Goal: Transaction & Acquisition: Book appointment/travel/reservation

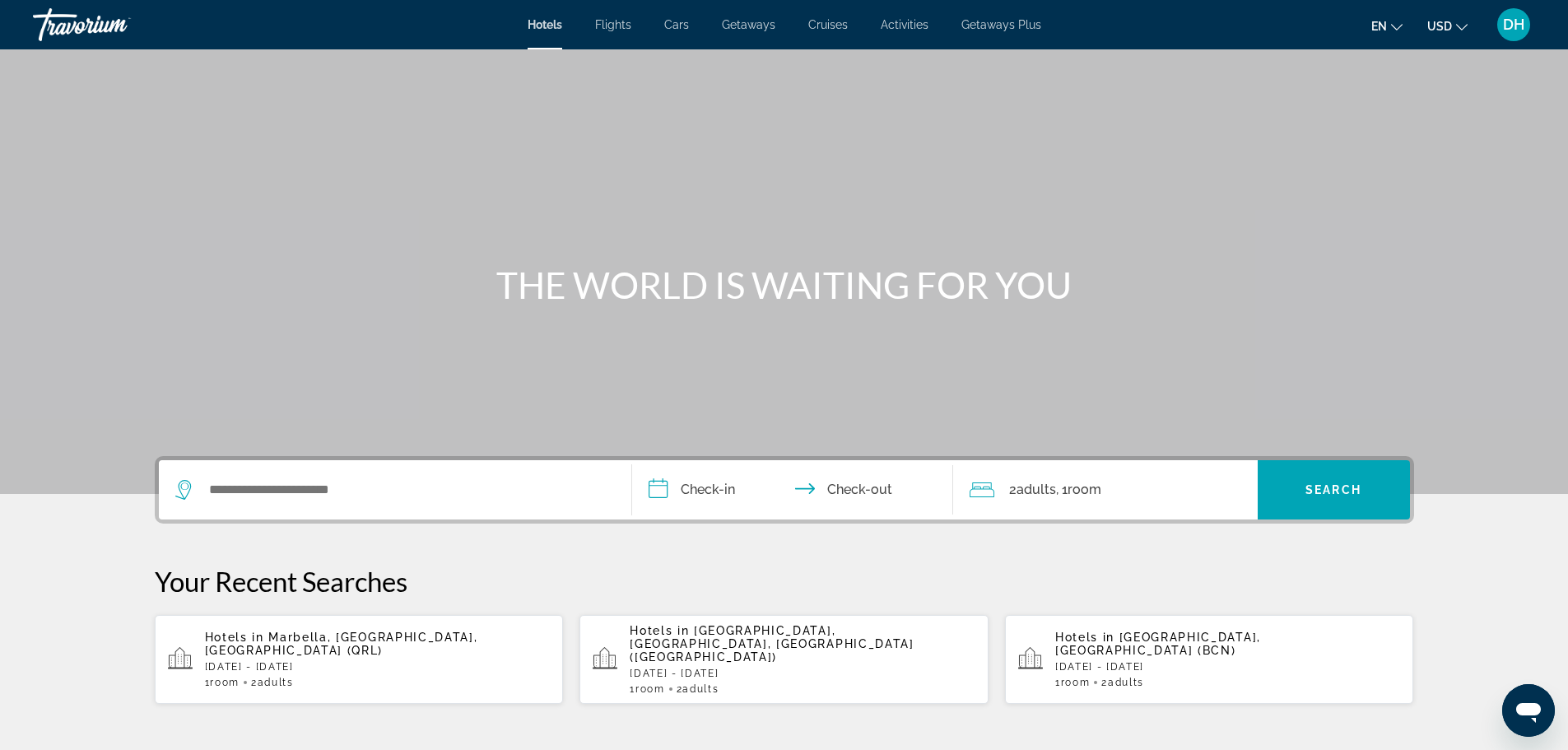
click at [333, 636] on span "Marbella, [GEOGRAPHIC_DATA], [GEOGRAPHIC_DATA] (QRL)" at bounding box center [341, 644] width 273 height 27
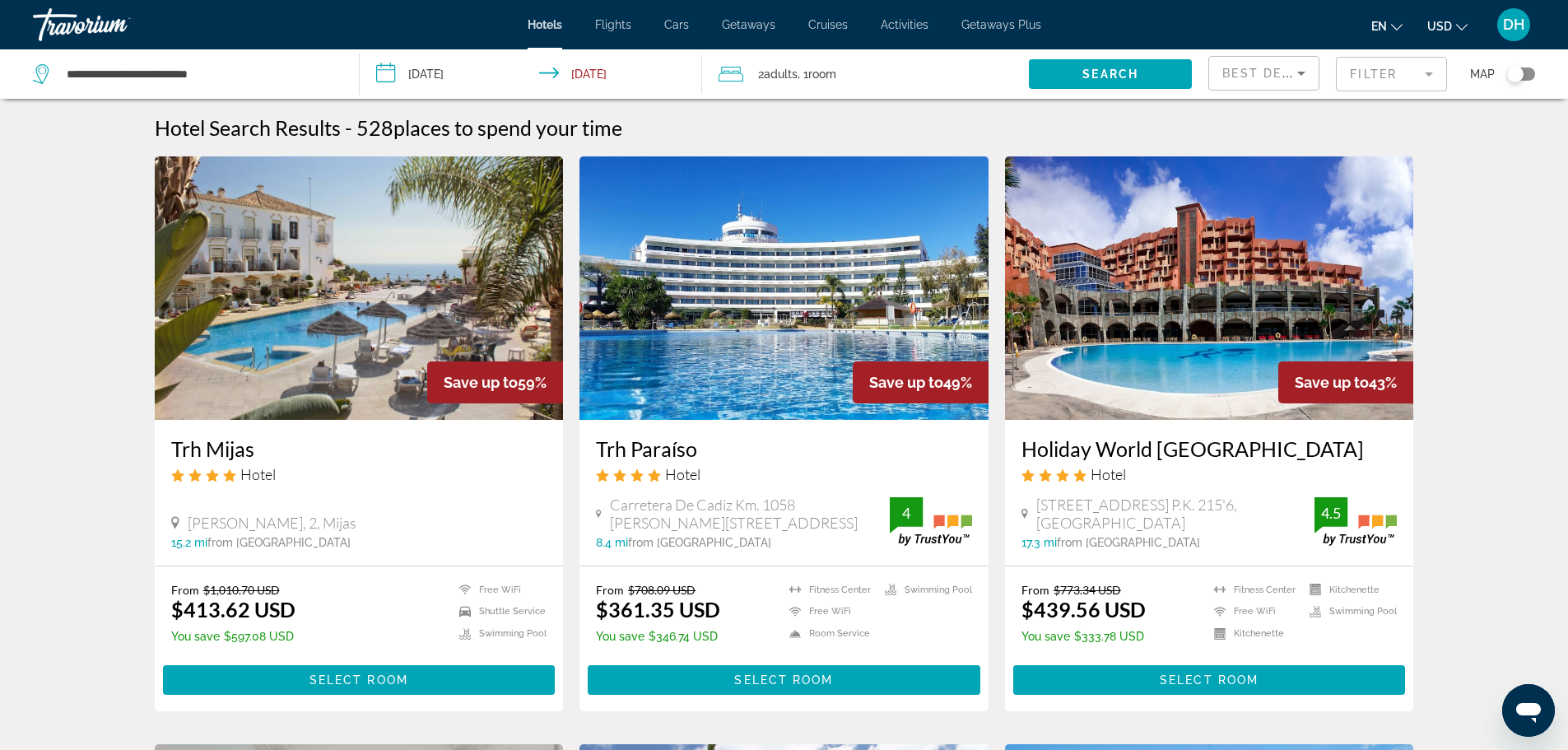
click at [1392, 80] on mat-form-field "Filter" at bounding box center [1391, 73] width 111 height 34
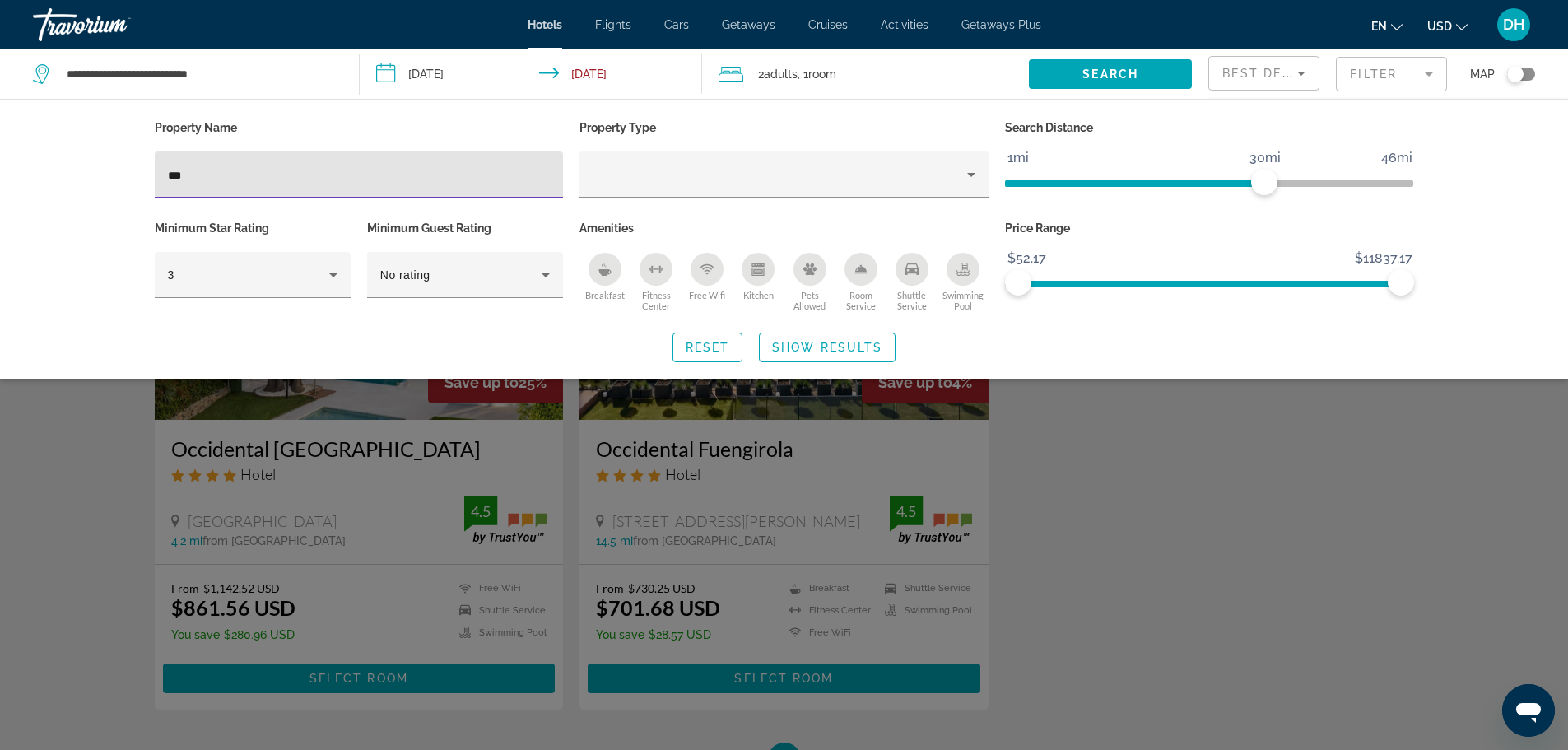
type input "***"
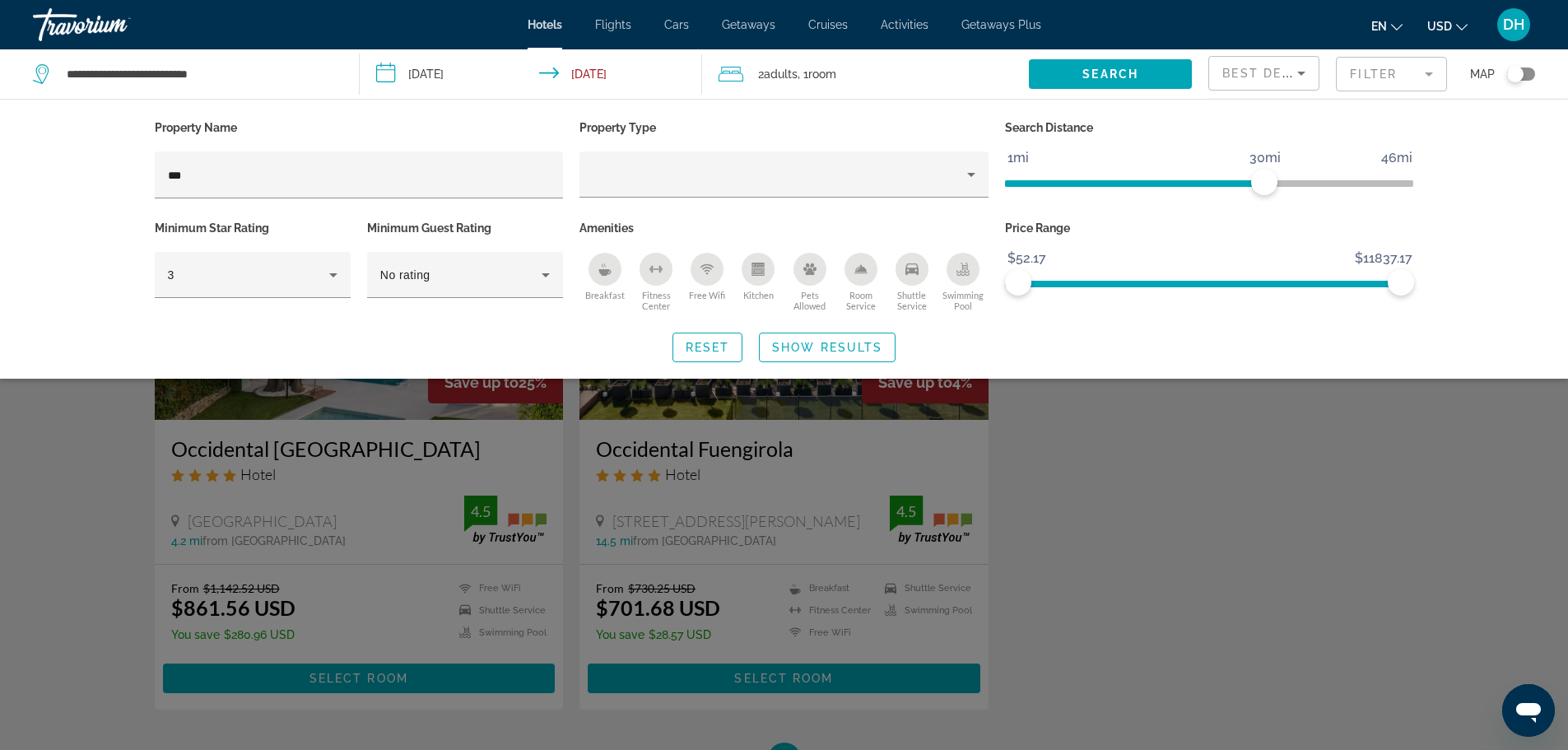
click at [316, 403] on div "Search widget" at bounding box center [784, 499] width 1568 height 503
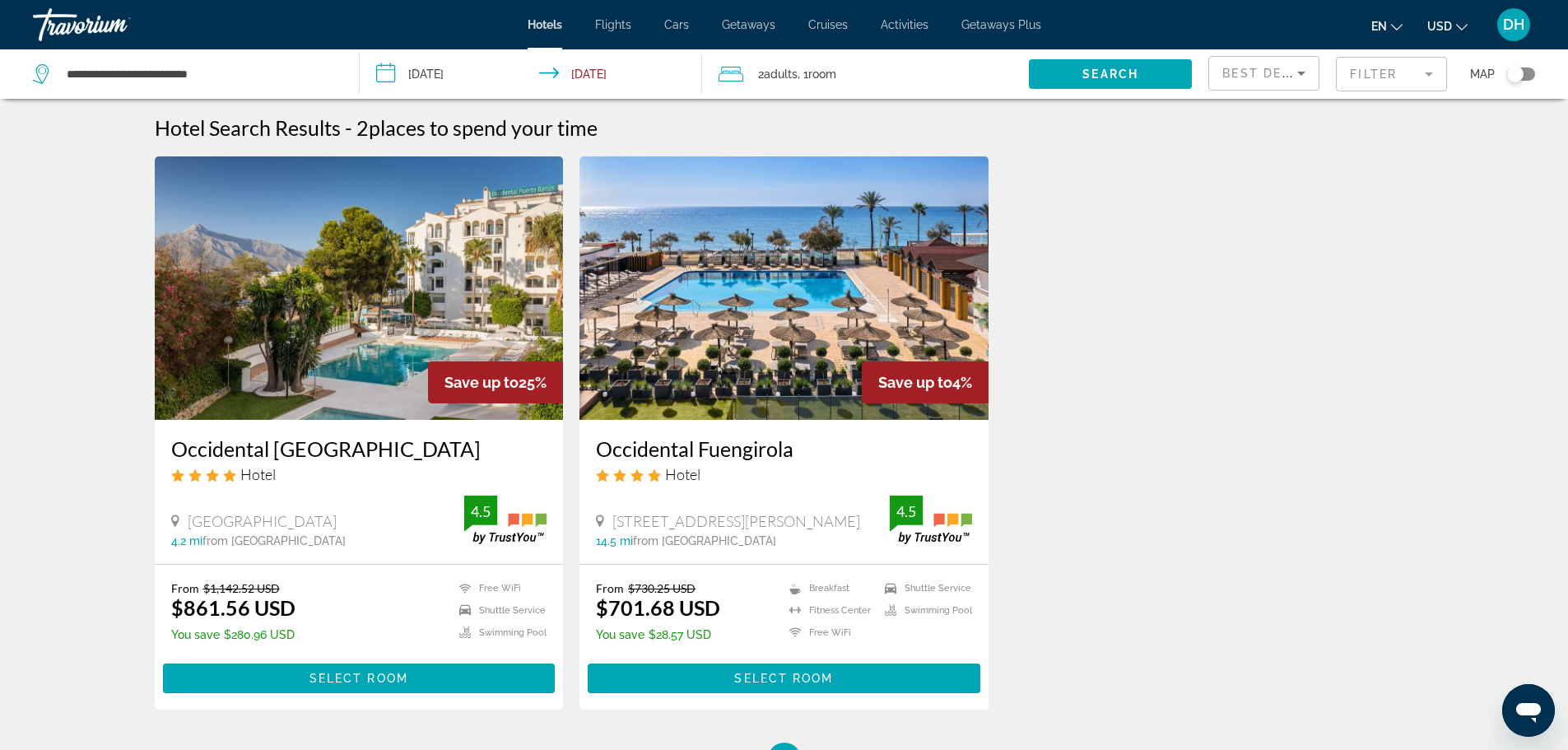
click at [326, 397] on img "Main content" at bounding box center [359, 288] width 409 height 264
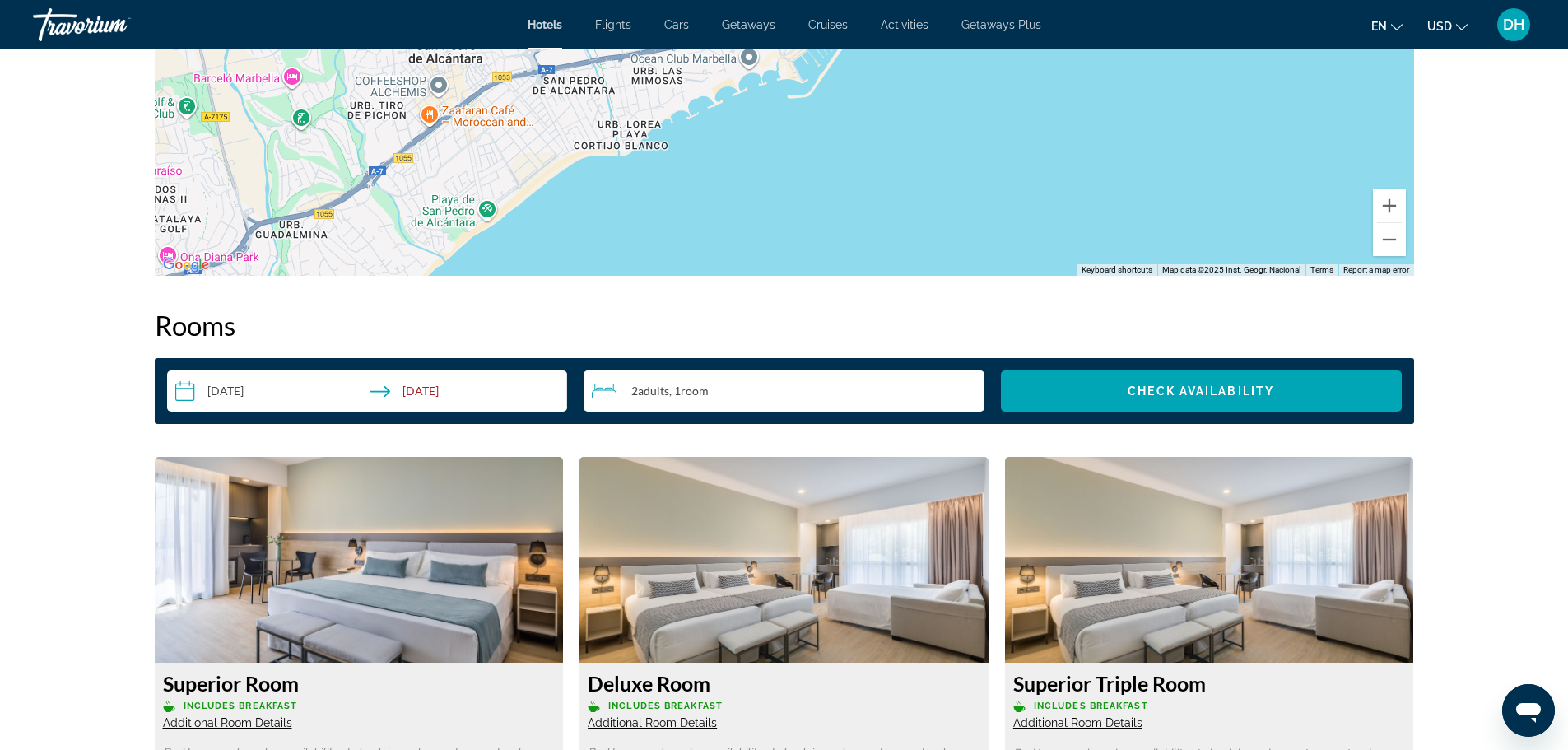
scroll to position [2141, 0]
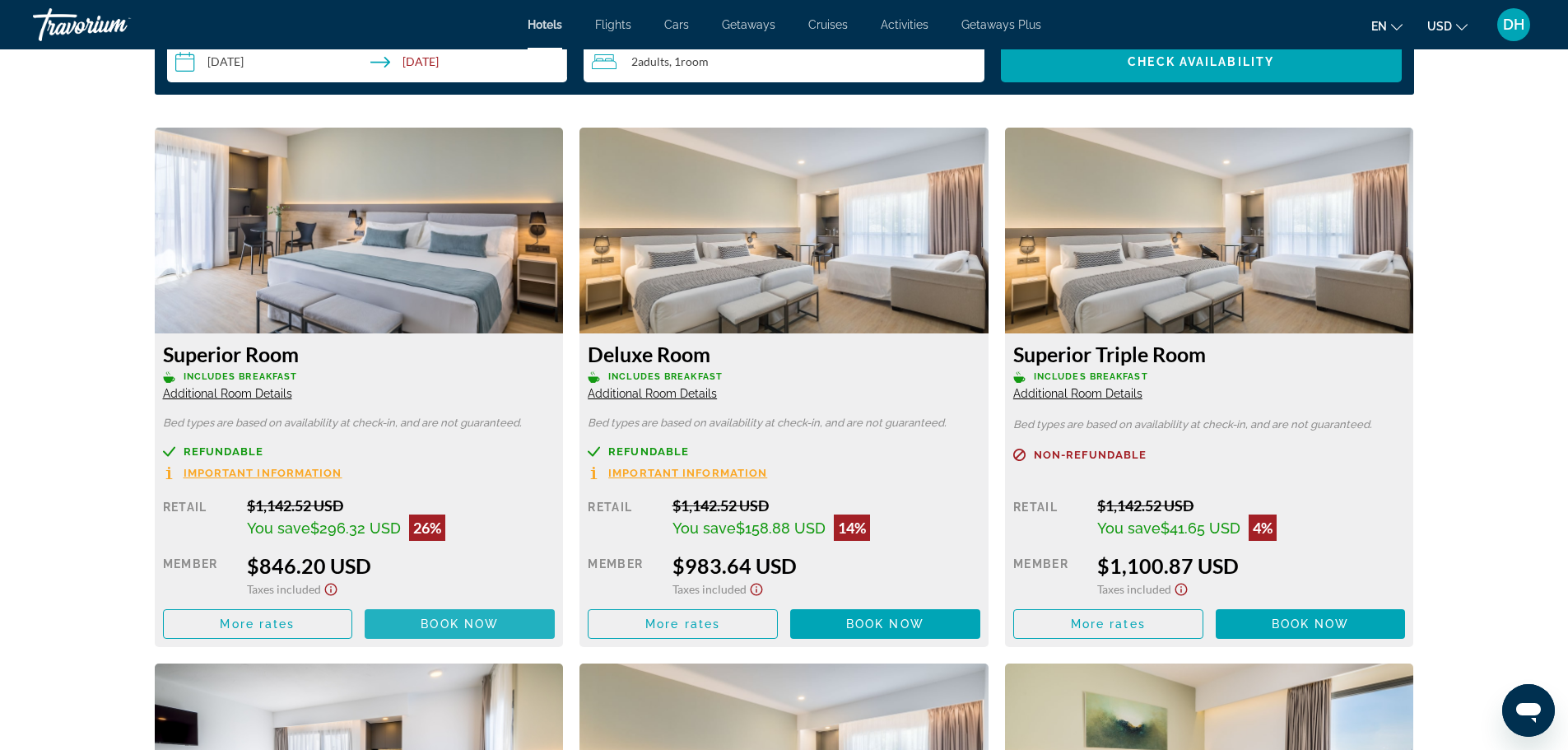
click at [458, 623] on span "Book now" at bounding box center [460, 624] width 78 height 13
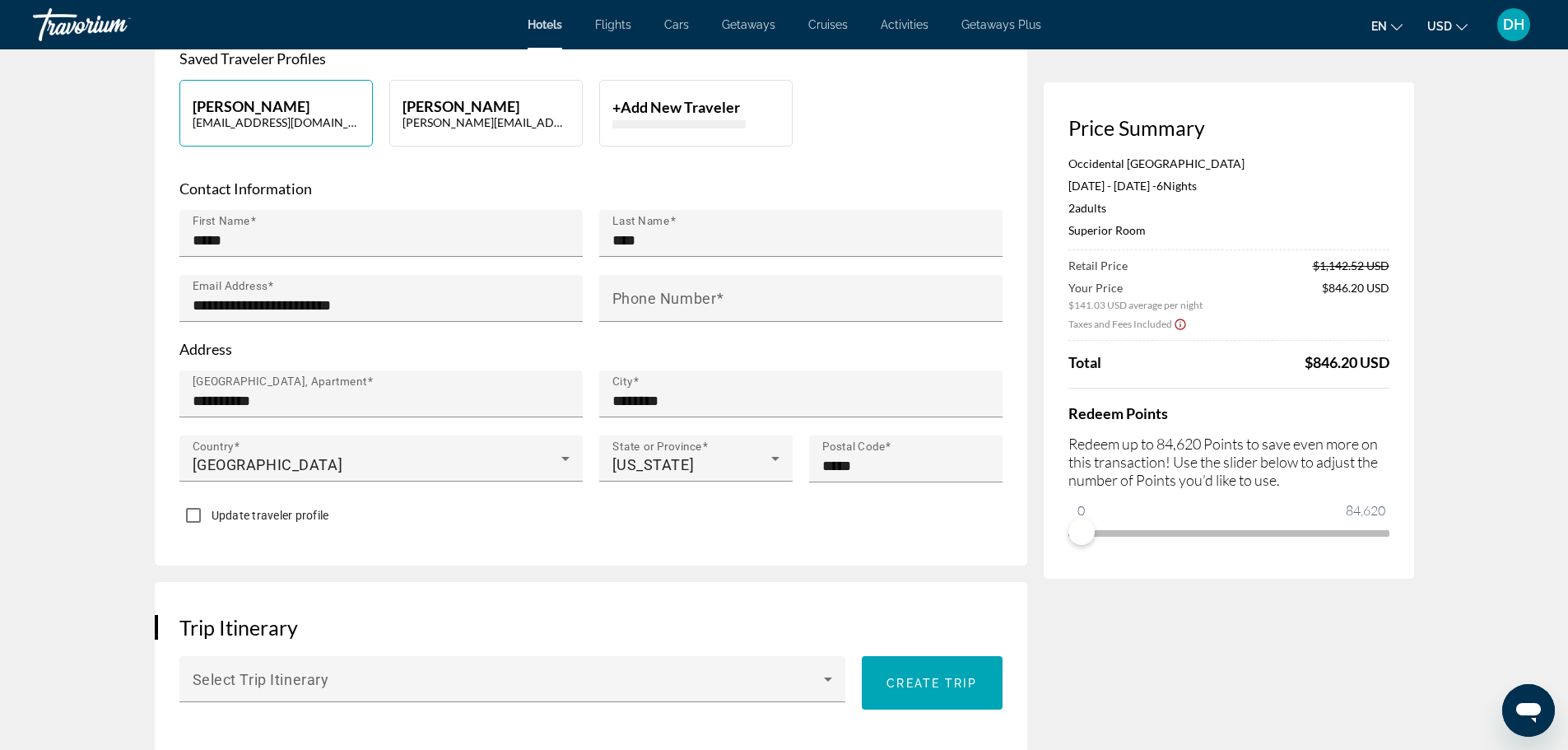
scroll to position [83, 0]
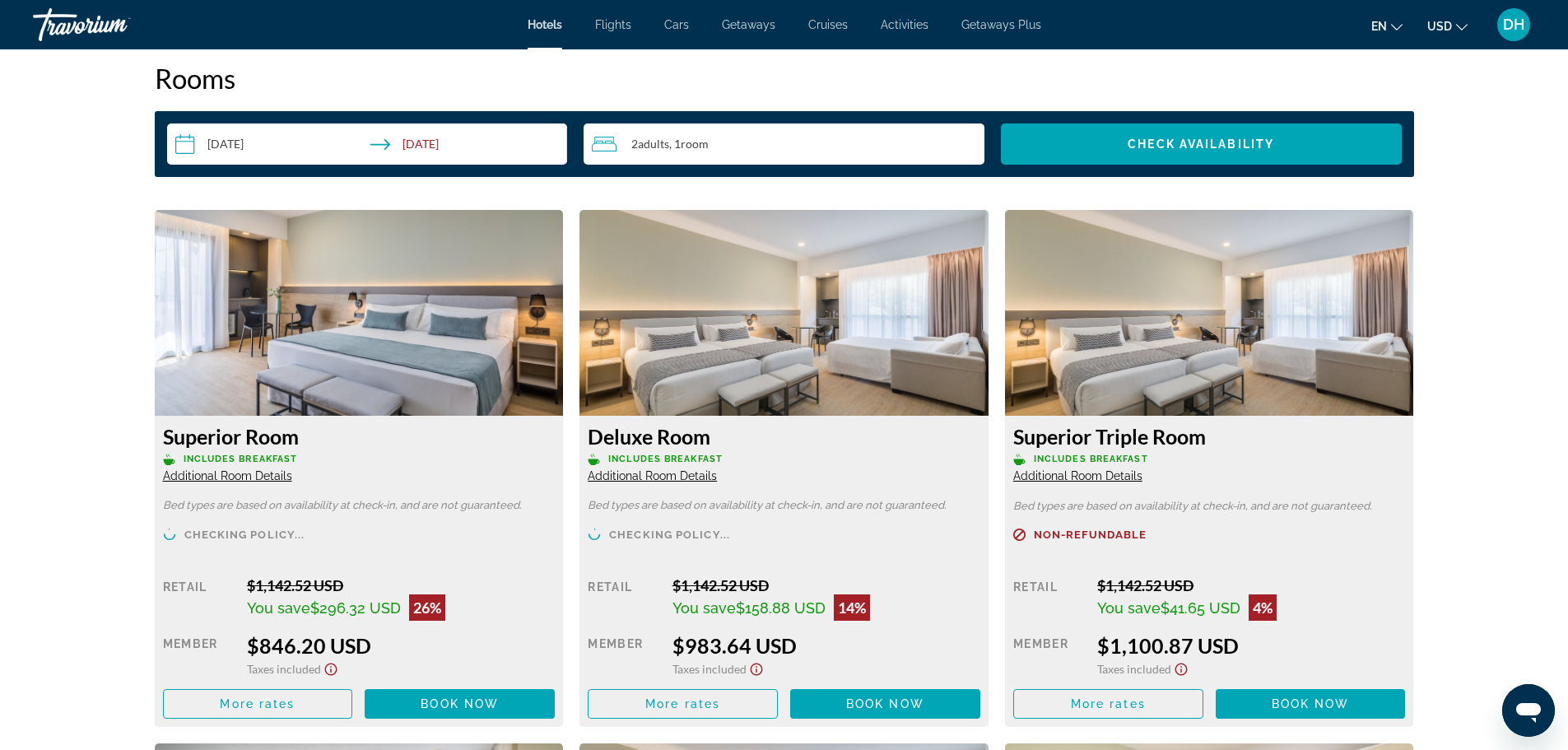
scroll to position [2223, 0]
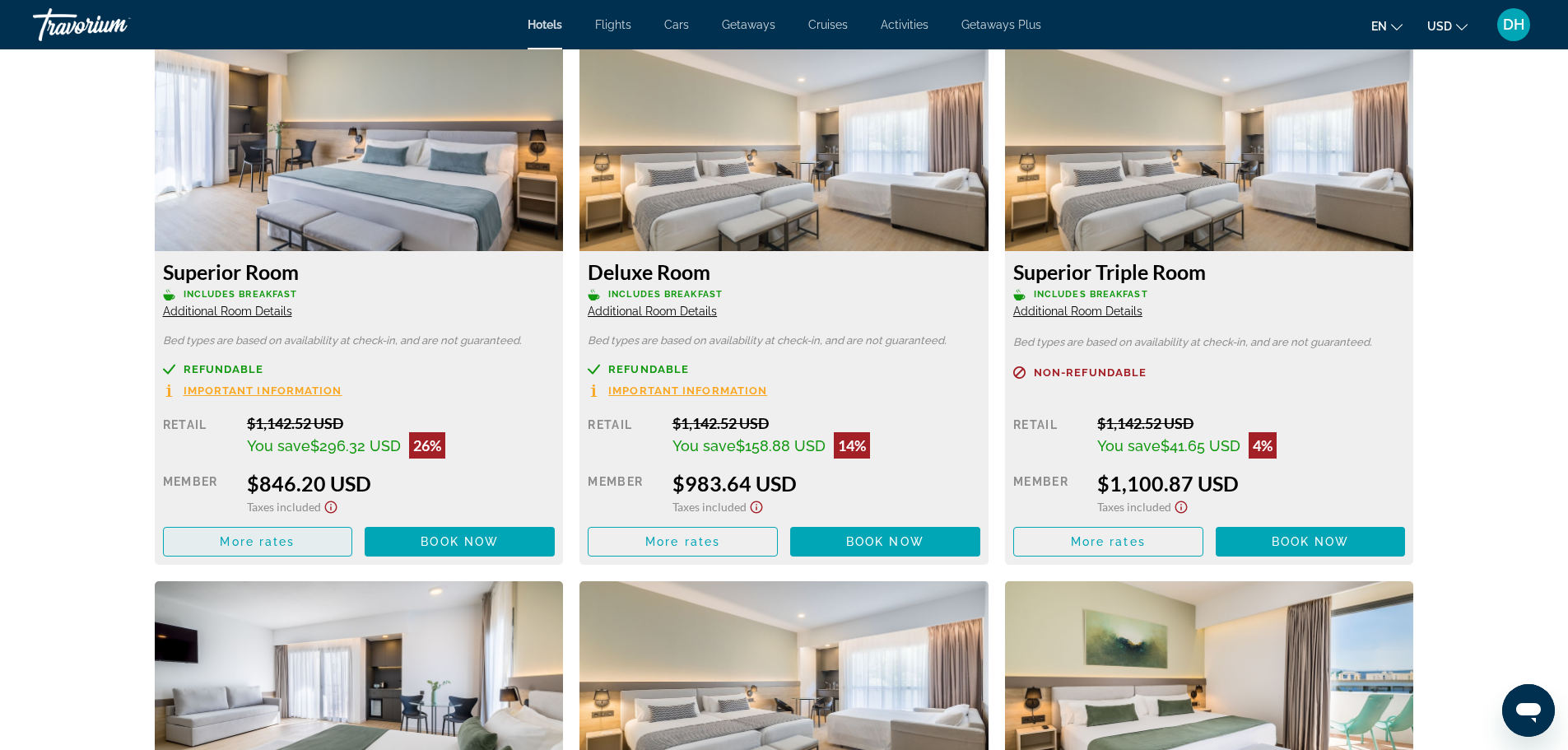
click at [258, 544] on span "More rates" at bounding box center [257, 542] width 75 height 13
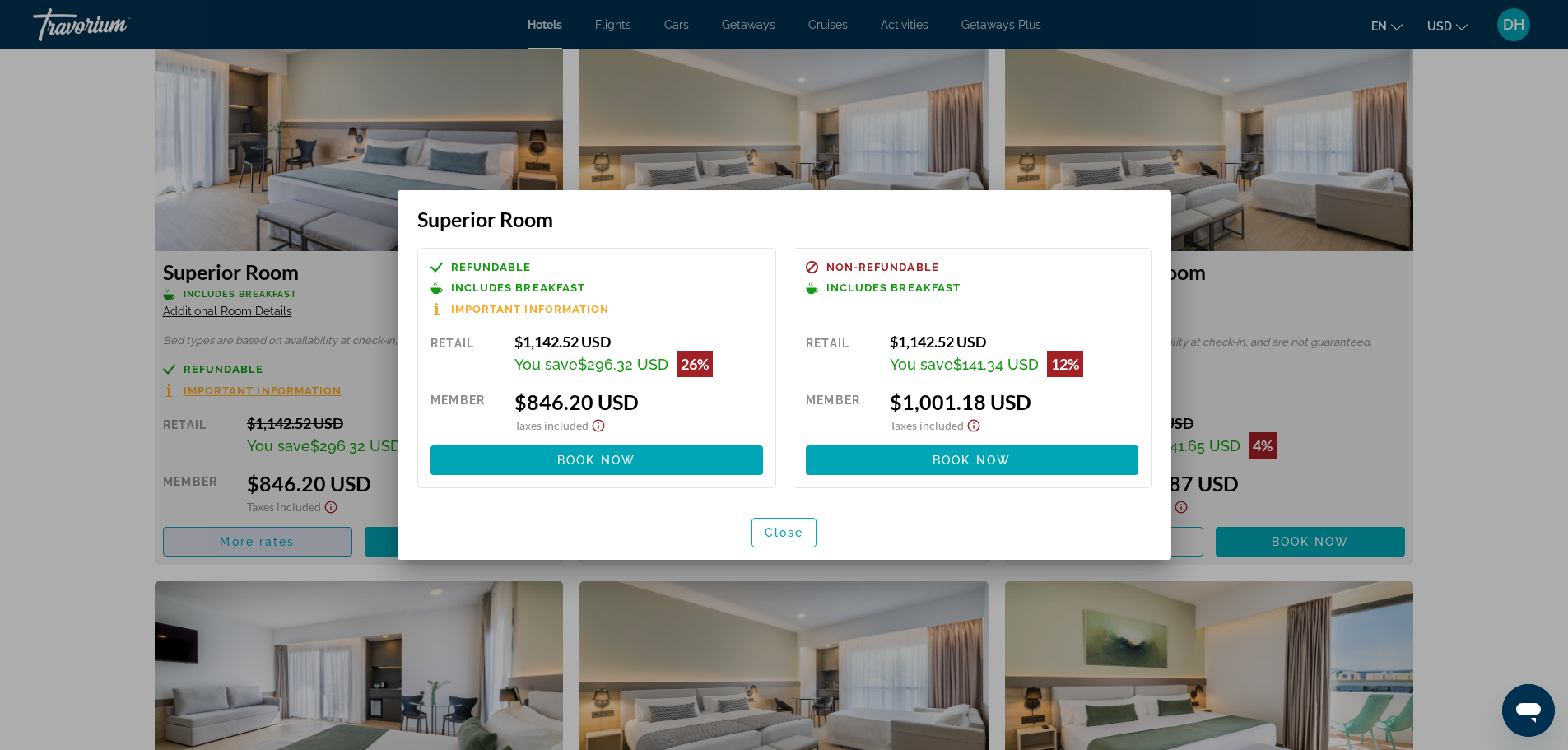
scroll to position [0, 0]
click at [792, 534] on span "Close" at bounding box center [784, 533] width 39 height 13
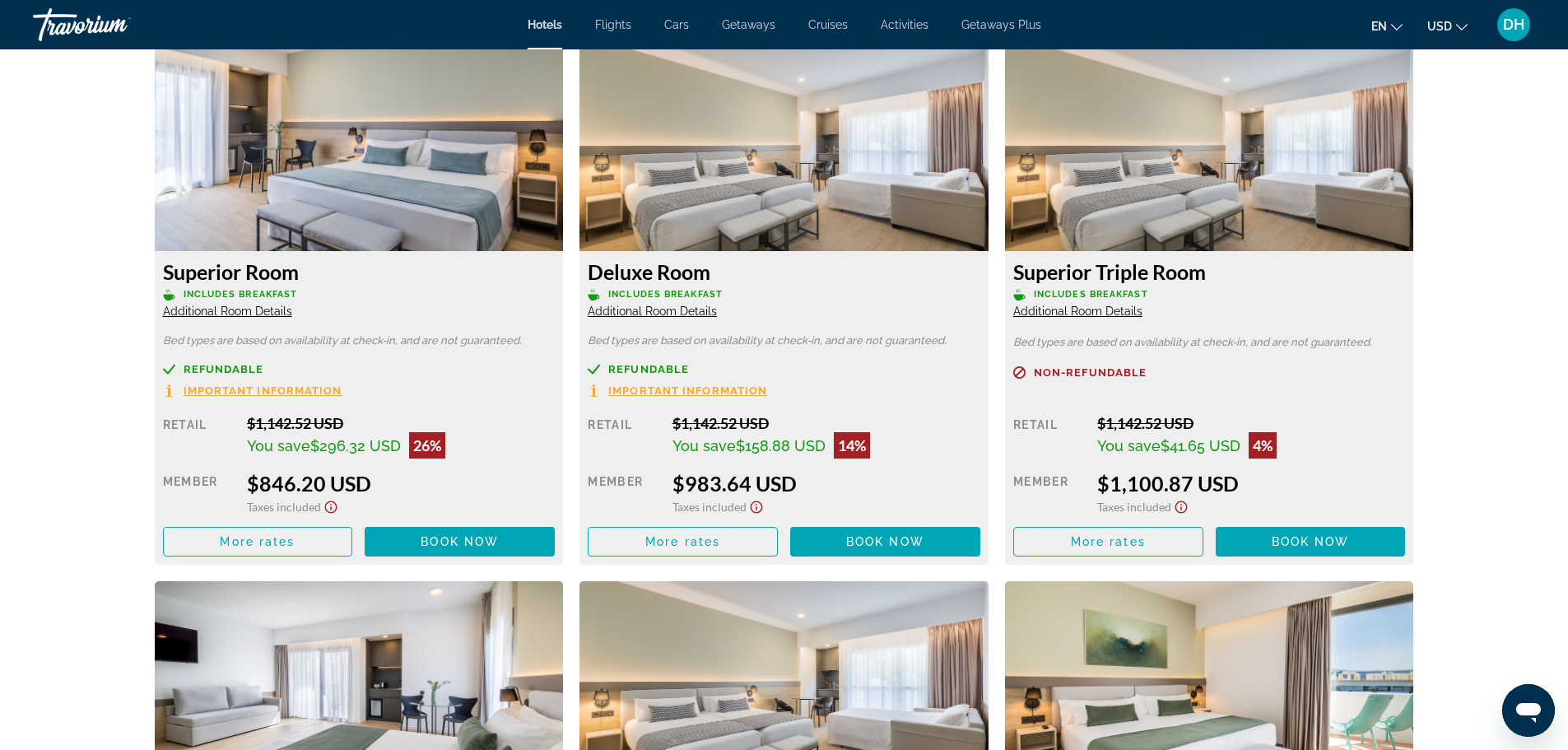
scroll to position [2223, 0]
click at [878, 539] on span "Book now" at bounding box center [886, 542] width 78 height 13
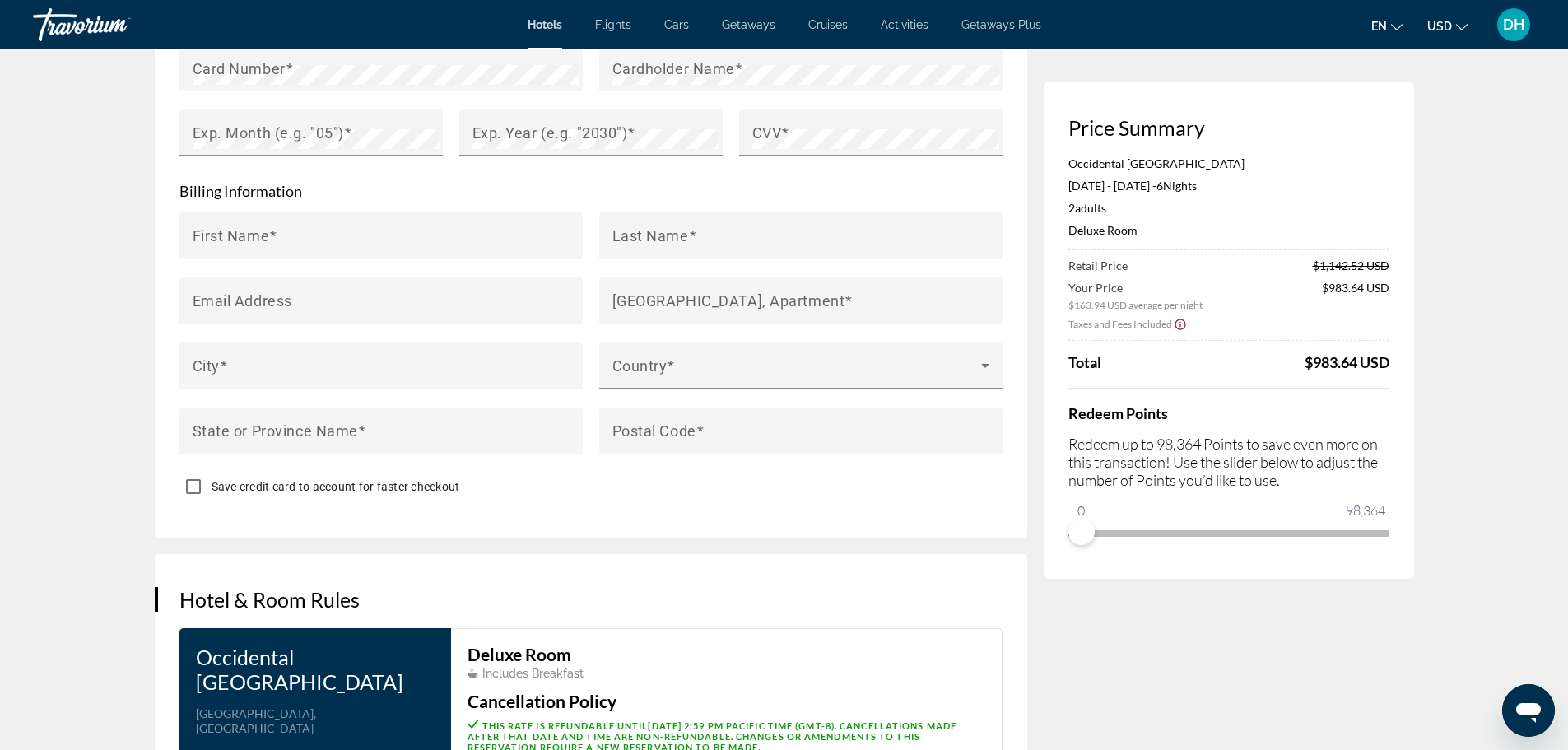
scroll to position [1325, 0]
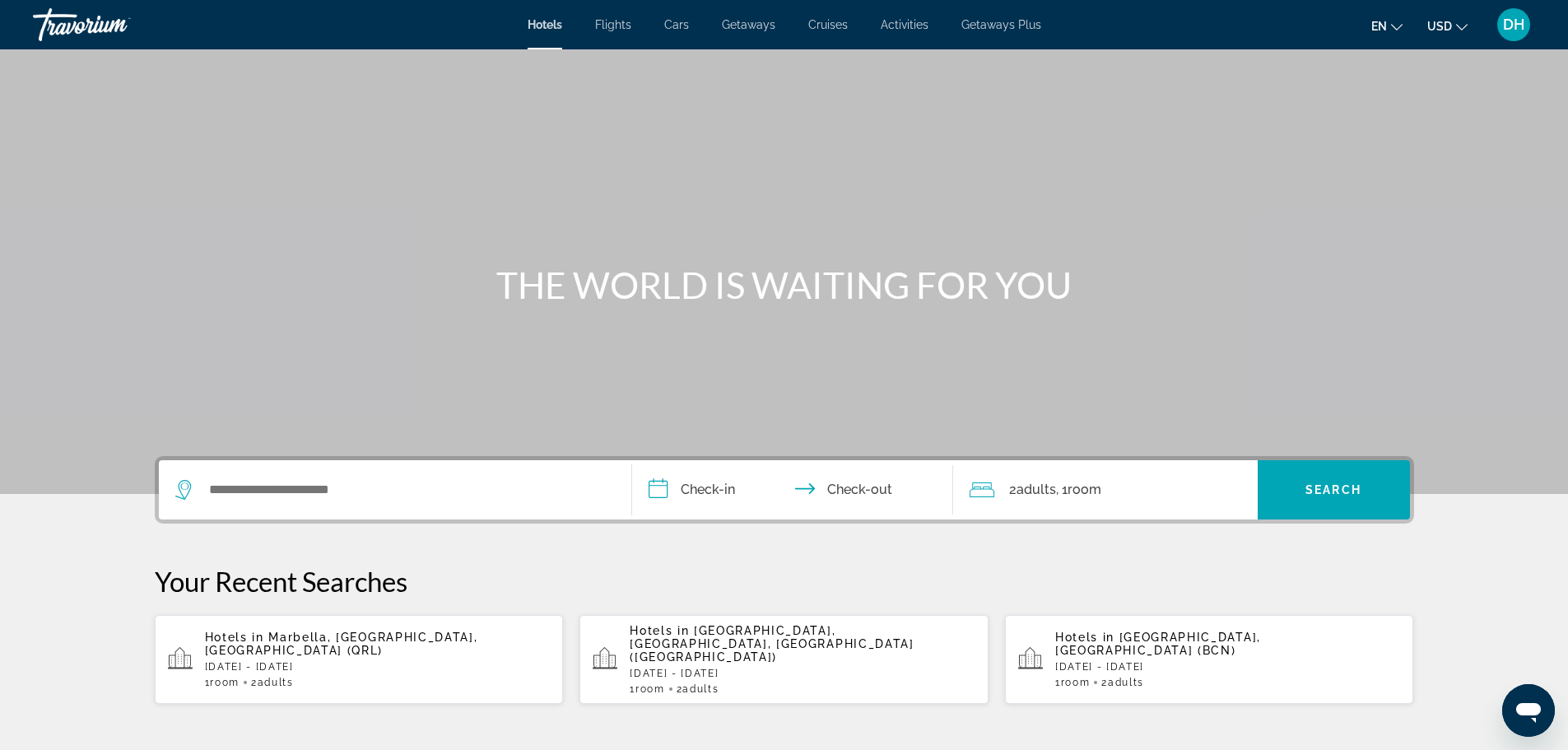
click at [321, 661] on p "[DATE] - [DATE]" at bounding box center [378, 667] width 346 height 12
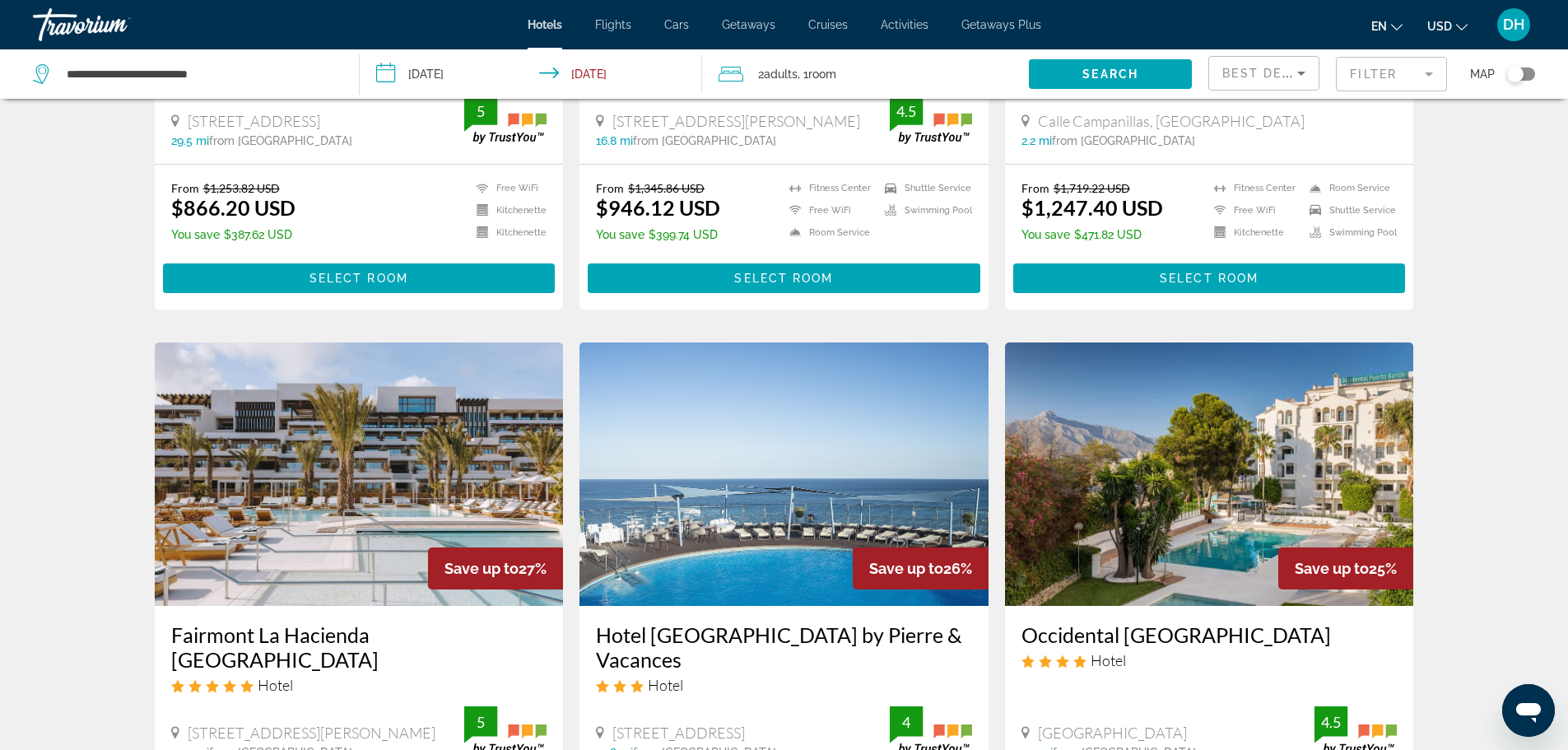
scroll to position [1235, 0]
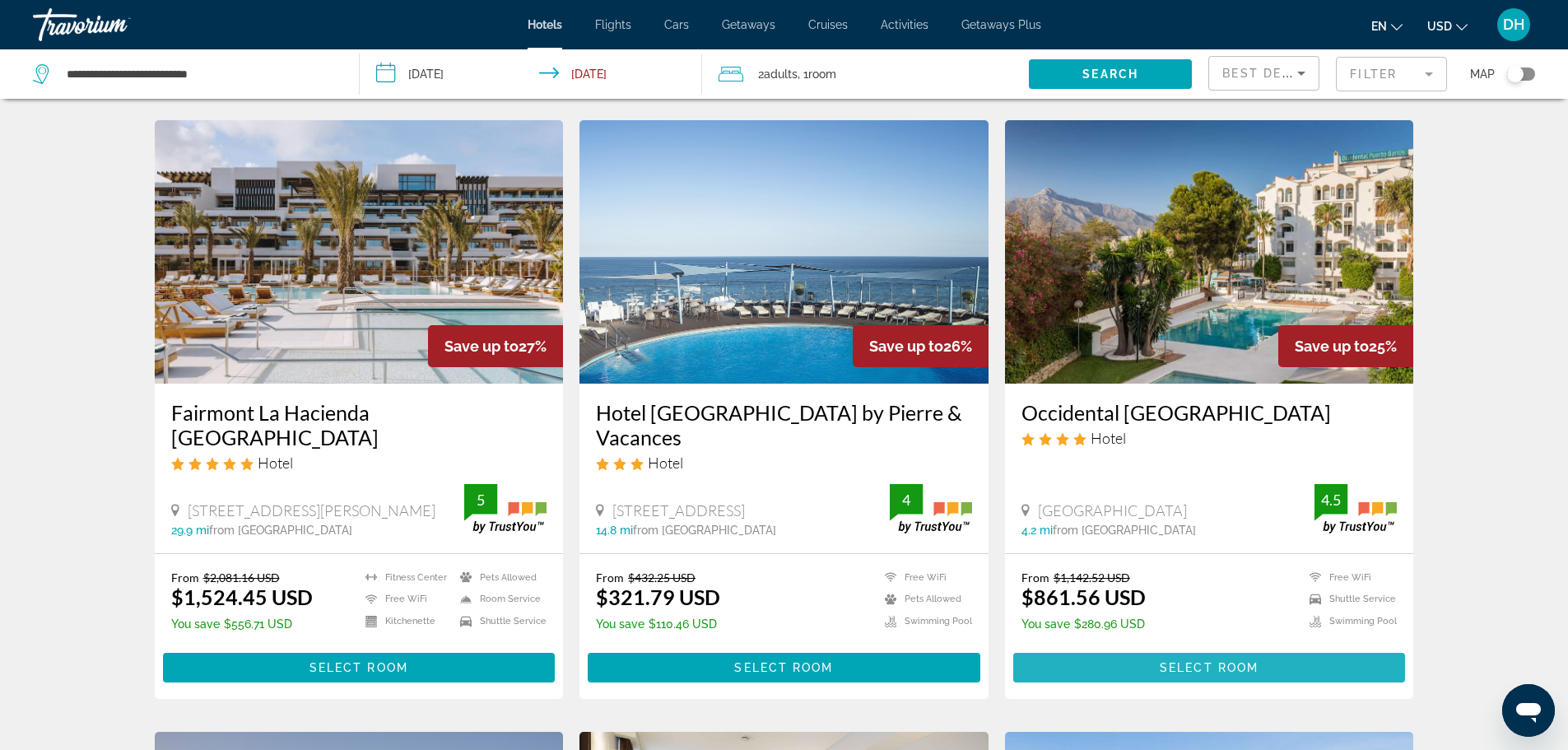
click at [1223, 661] on span "Select Room" at bounding box center [1209, 668] width 99 height 13
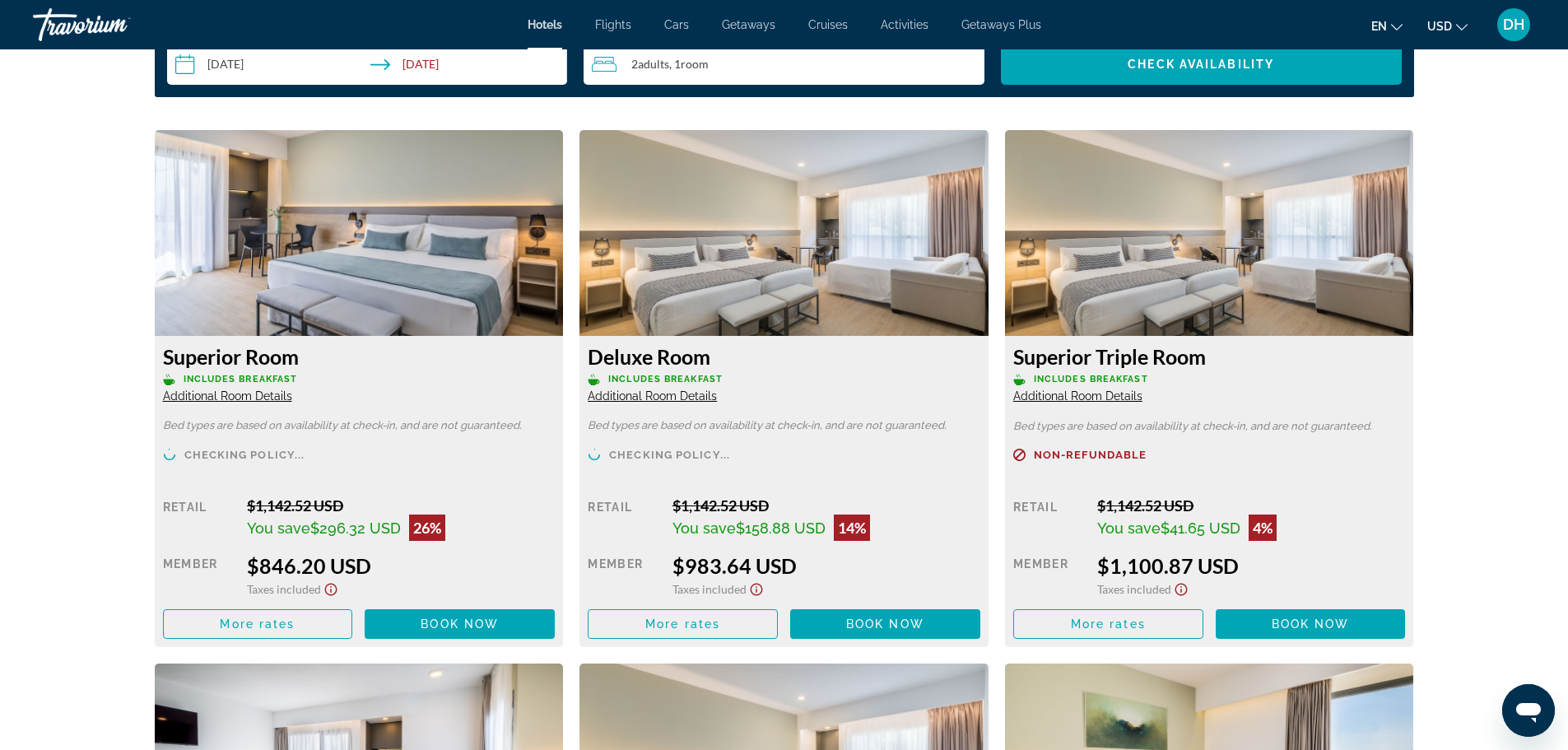
scroll to position [2141, 0]
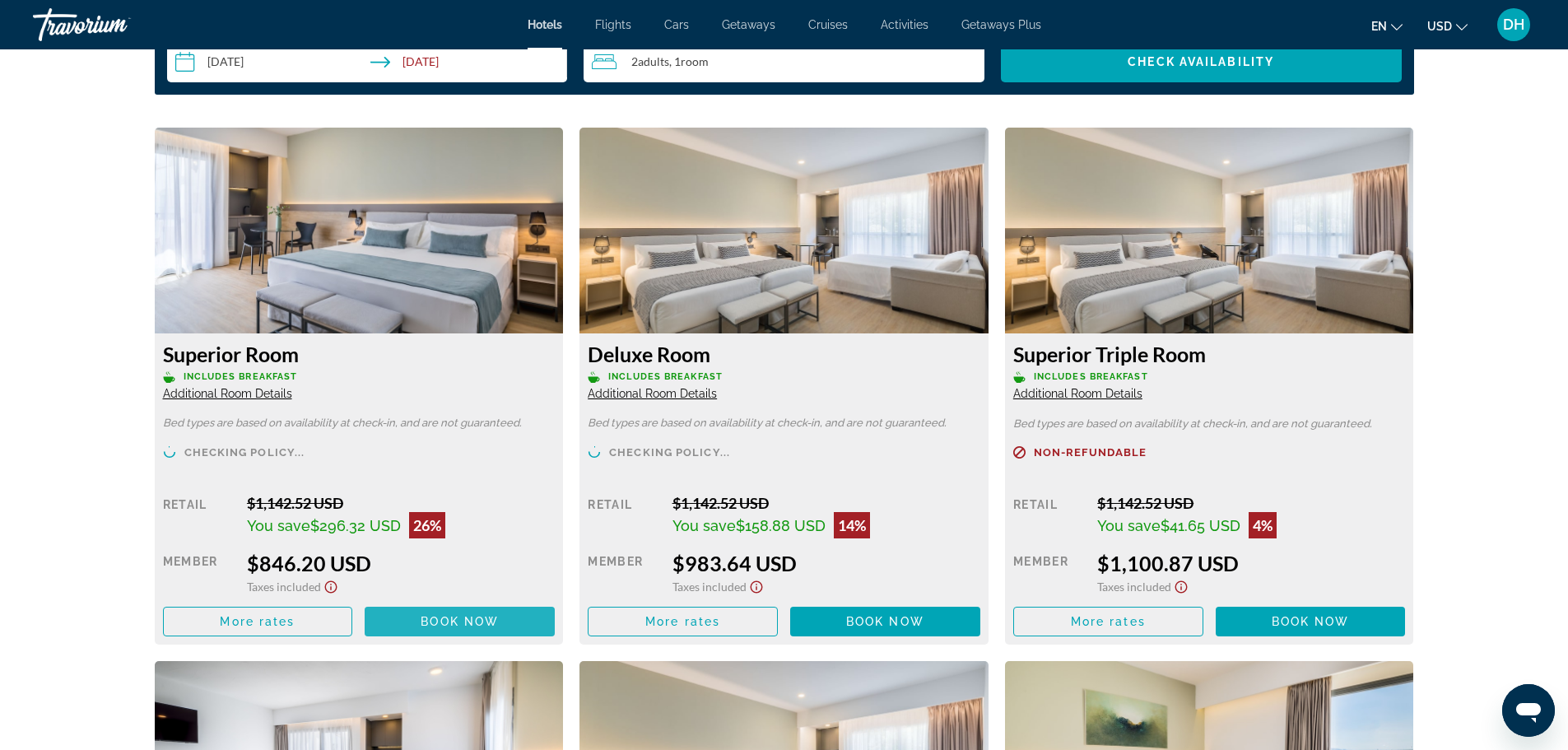
click at [466, 616] on span "Book now" at bounding box center [460, 622] width 78 height 13
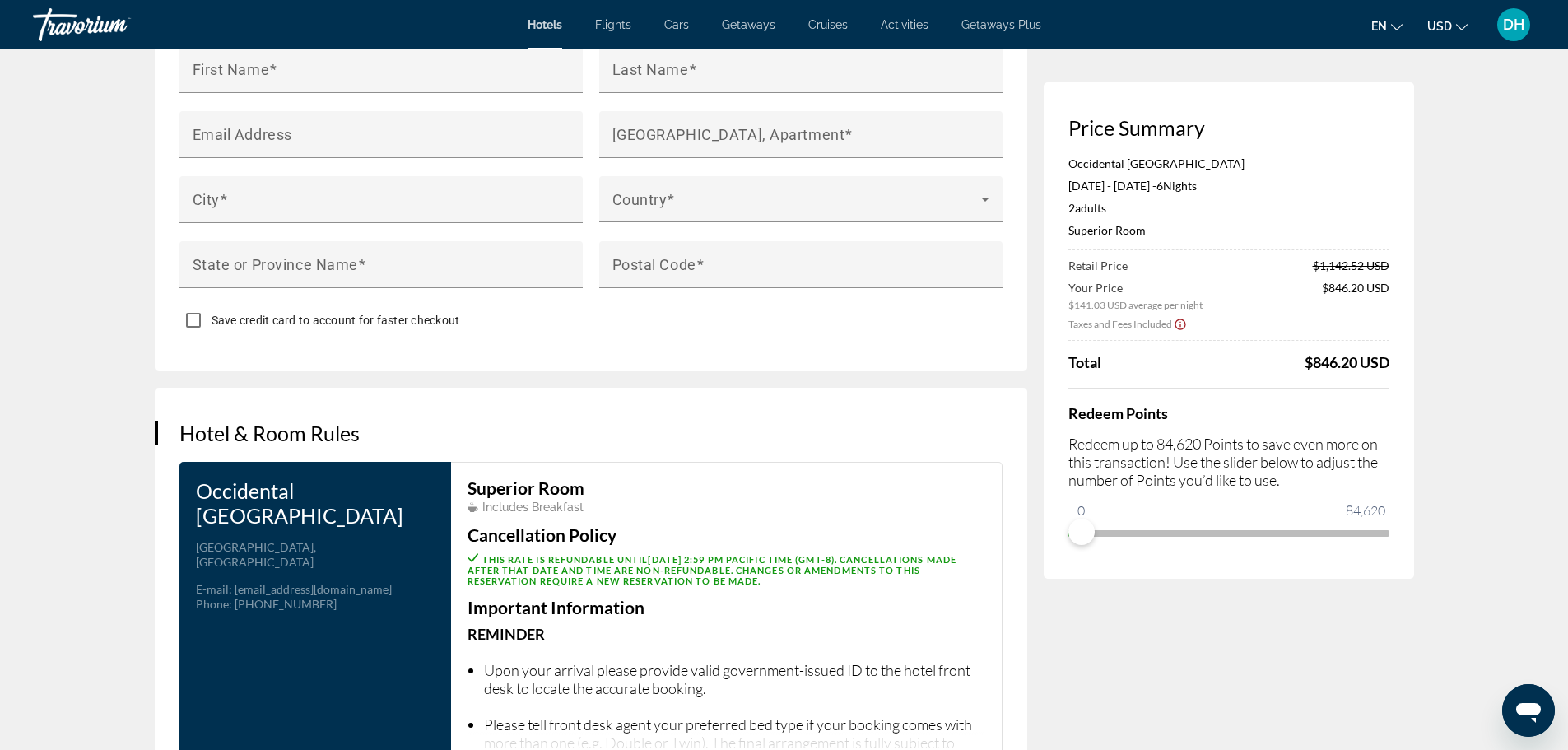
scroll to position [1491, 0]
